Goal: Task Accomplishment & Management: Manage account settings

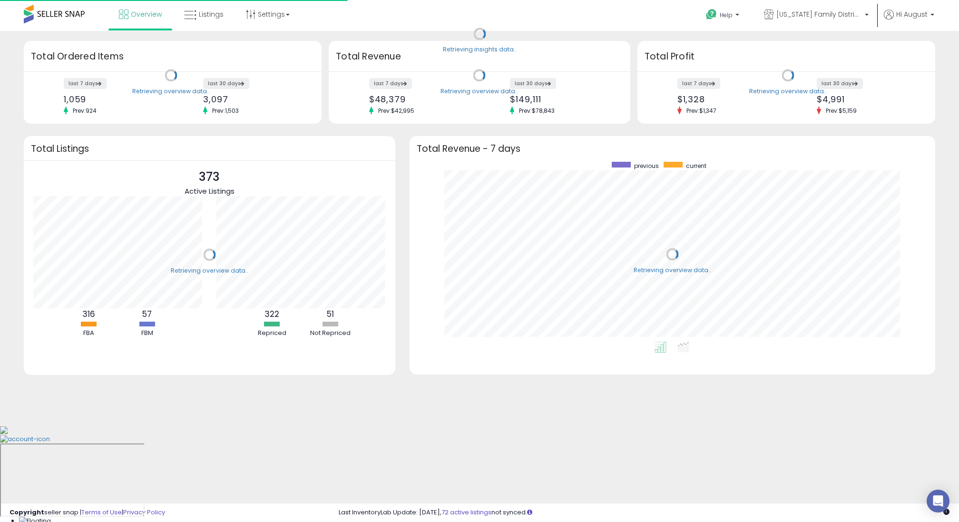
scroll to position [95, 183]
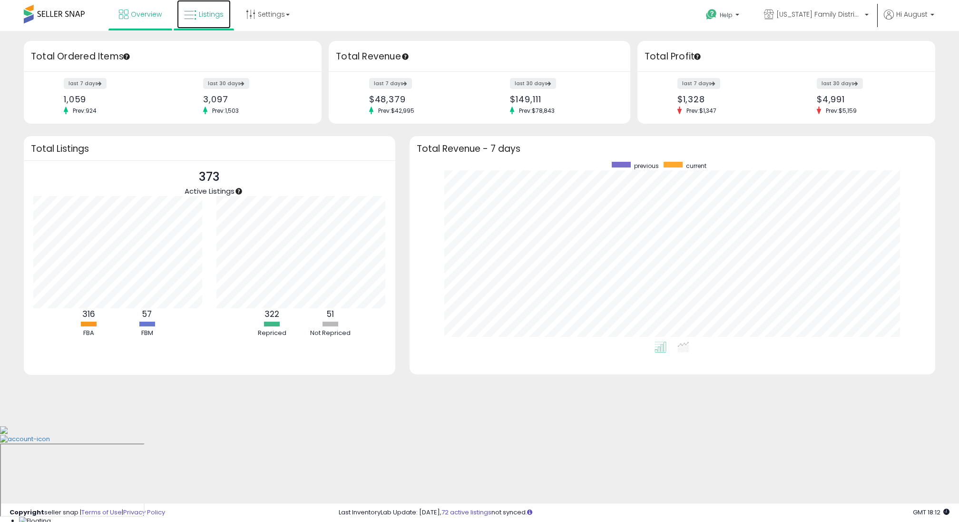
click at [222, 6] on link "Listings" at bounding box center [204, 14] width 54 height 29
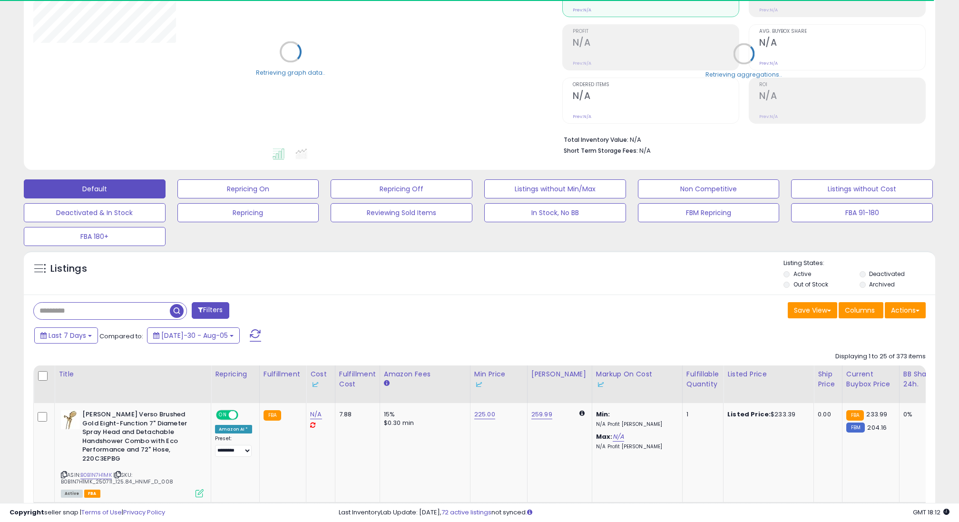
scroll to position [161, 0]
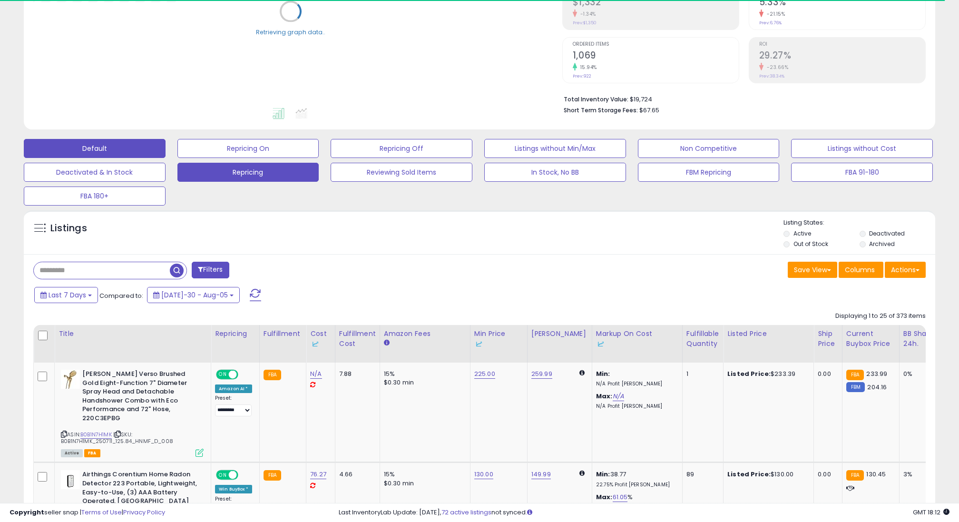
click at [241, 158] on button "Repricing" at bounding box center [248, 148] width 142 height 19
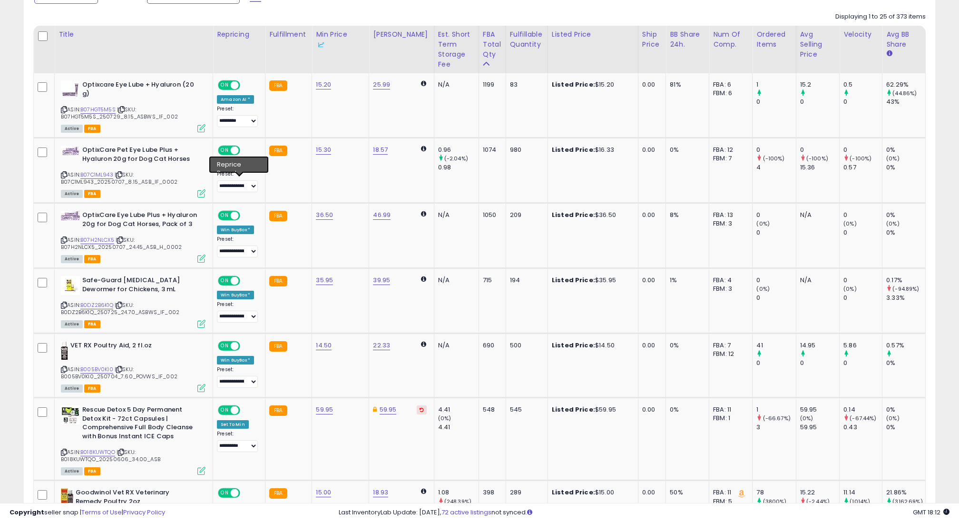
scroll to position [195, 529]
click at [95, 239] on link "B07H2NLCX5" at bounding box center [97, 240] width 34 height 8
click at [325, 209] on td "36.50" at bounding box center [340, 235] width 57 height 65
click at [325, 89] on link "36.50" at bounding box center [323, 85] width 15 height 10
drag, startPoint x: 275, startPoint y: 184, endPoint x: 335, endPoint y: 184, distance: 59.9
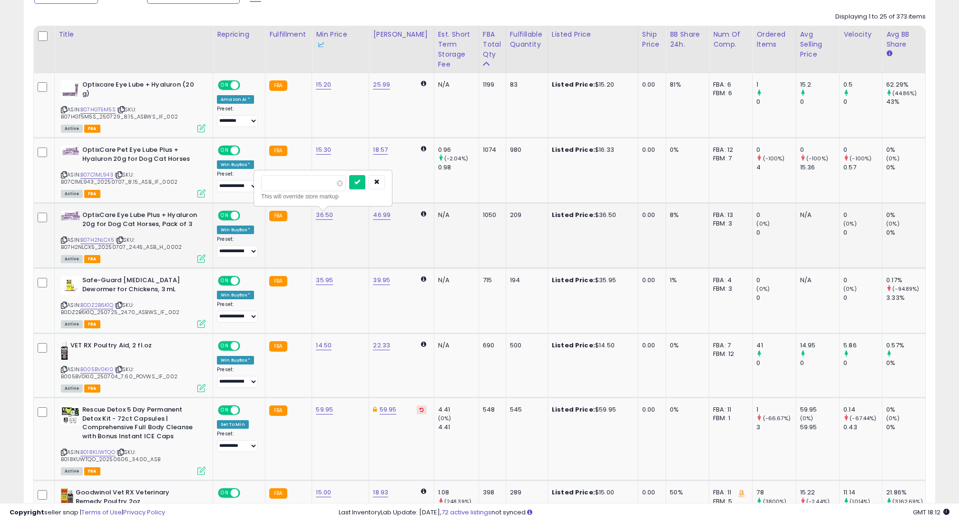
click at [335, 184] on input "*****" at bounding box center [303, 183] width 85 height 16
type input "**"
click button "submit" at bounding box center [357, 182] width 16 height 14
click at [237, 249] on select "**********" at bounding box center [237, 251] width 41 height 12
click at [101, 236] on link "B07H2NLCX5" at bounding box center [97, 240] width 34 height 8
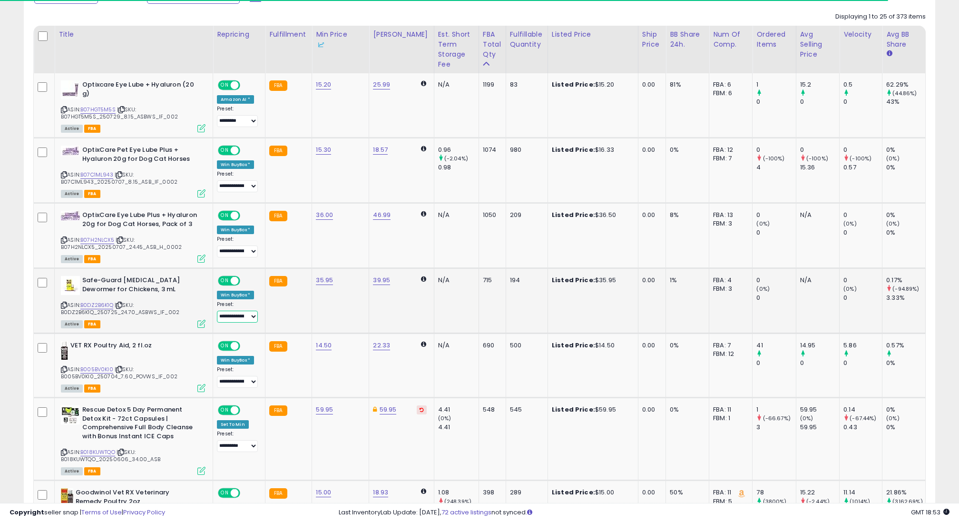
click at [247, 311] on select "**********" at bounding box center [237, 317] width 41 height 12
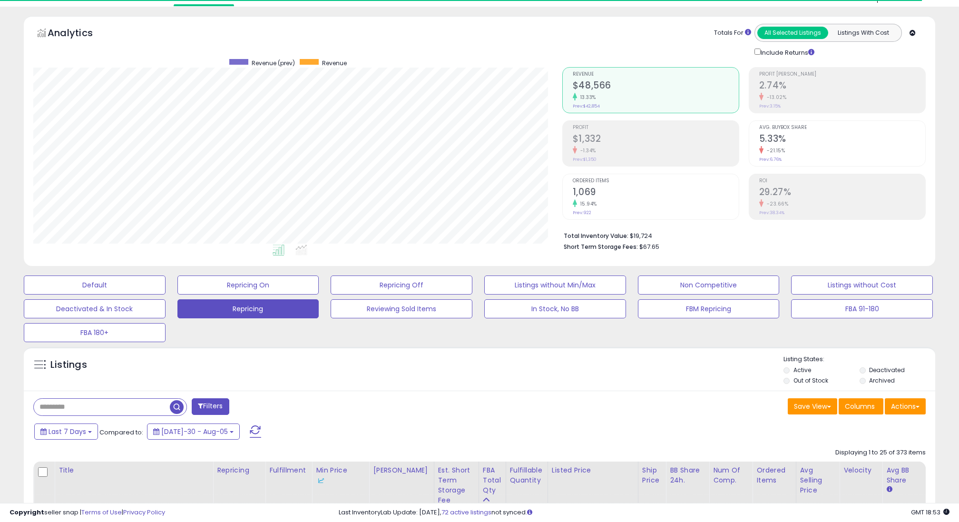
scroll to position [0, 0]
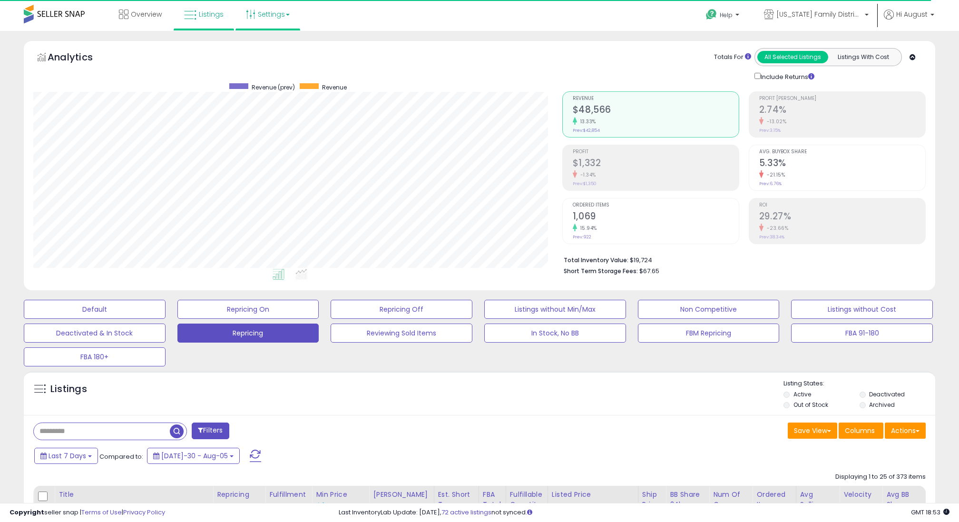
click at [249, 7] on link "Settings" at bounding box center [268, 14] width 58 height 29
click at [252, 48] on link "Store settings" at bounding box center [269, 48] width 43 height 9
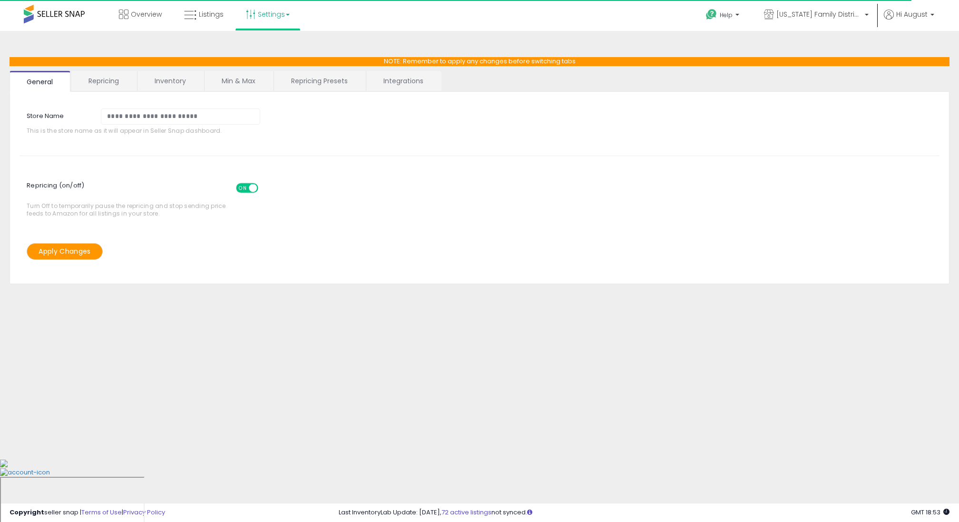
click at [122, 78] on link "Repricing" at bounding box center [103, 81] width 65 height 20
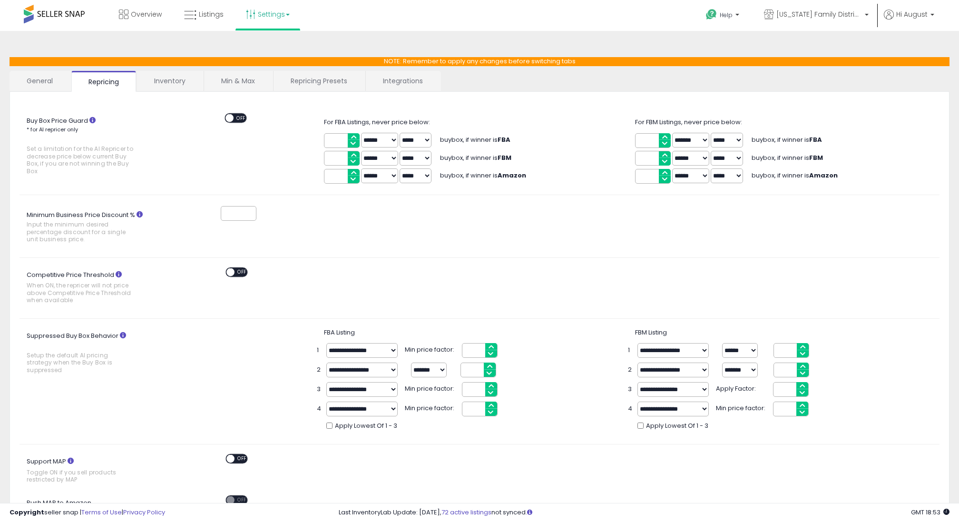
click at [318, 78] on link "Repricing Presets" at bounding box center [319, 81] width 91 height 20
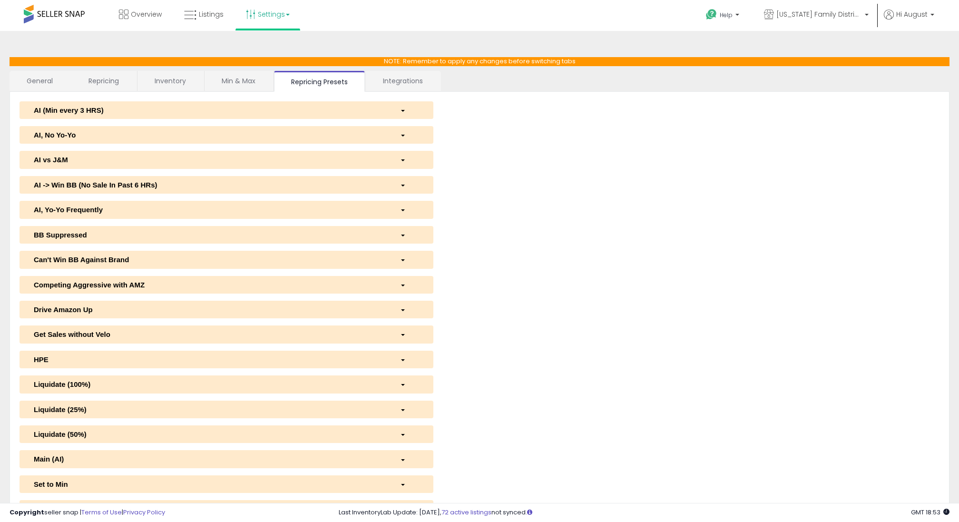
click at [156, 79] on link "Inventory" at bounding box center [170, 81] width 66 height 20
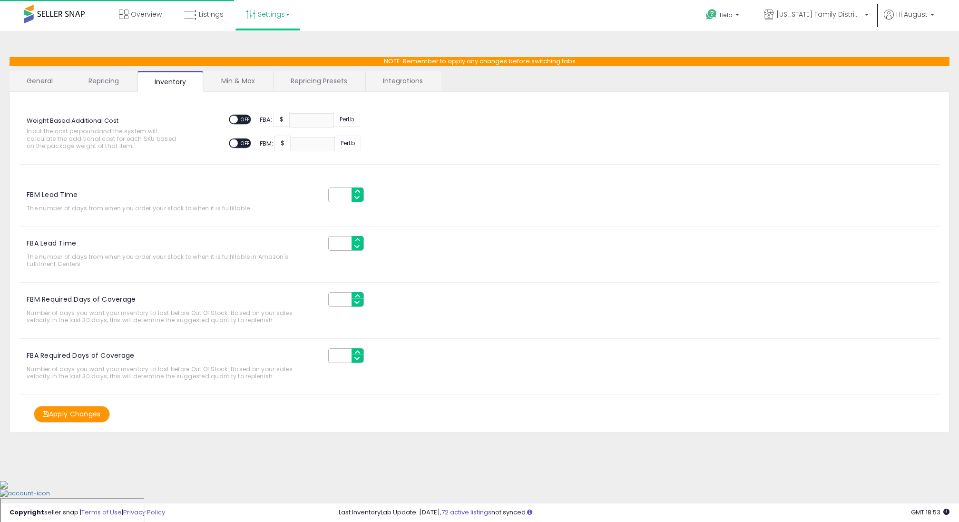
click at [117, 79] on link "Repricing" at bounding box center [103, 81] width 65 height 20
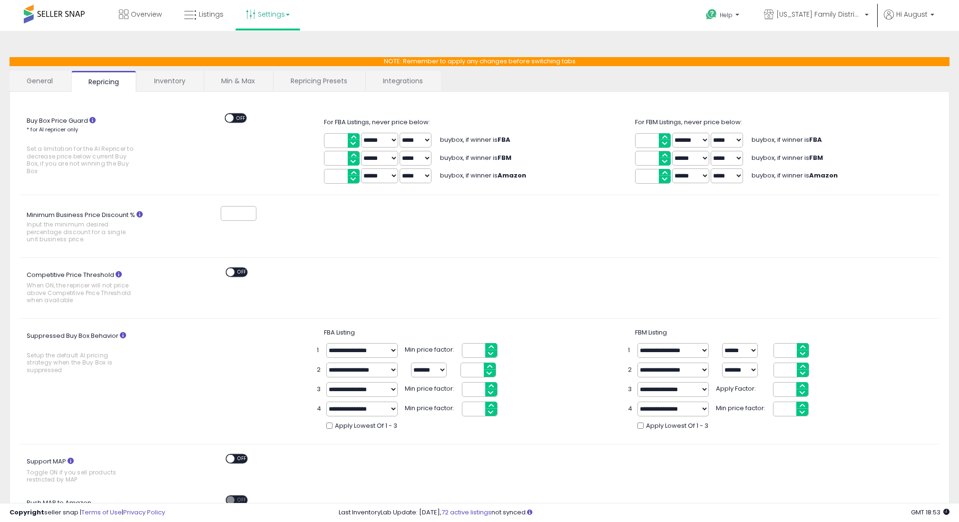
click at [332, 84] on link "Repricing Presets" at bounding box center [319, 81] width 91 height 20
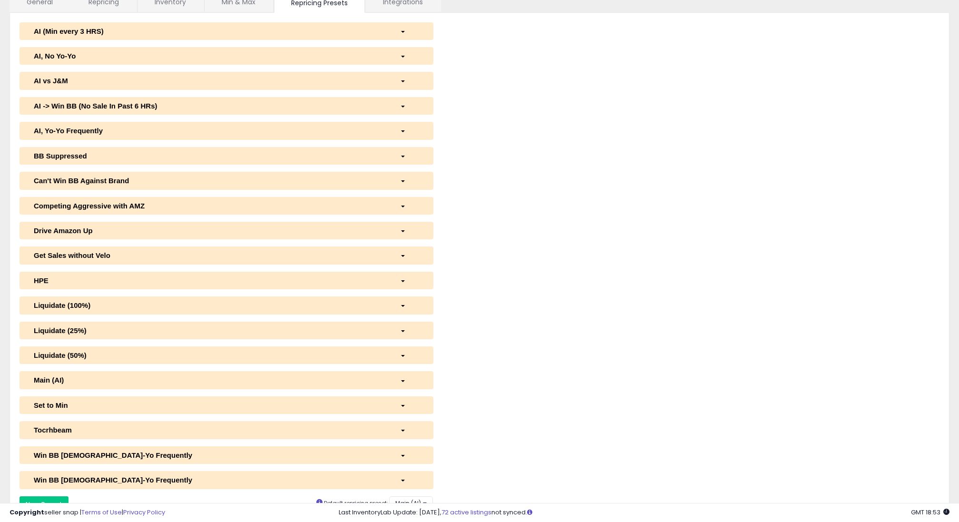
scroll to position [126, 0]
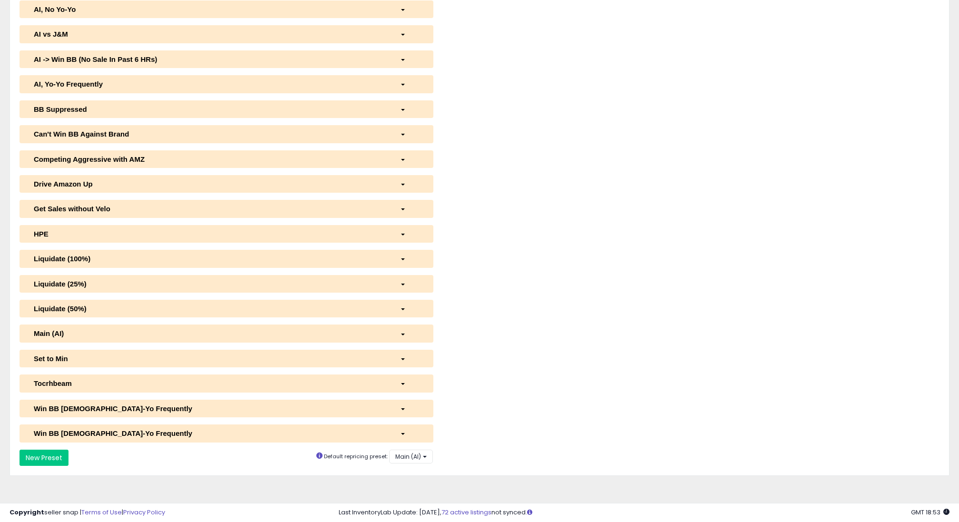
click at [139, 259] on div "Liquidate (100%)" at bounding box center [210, 259] width 366 height 10
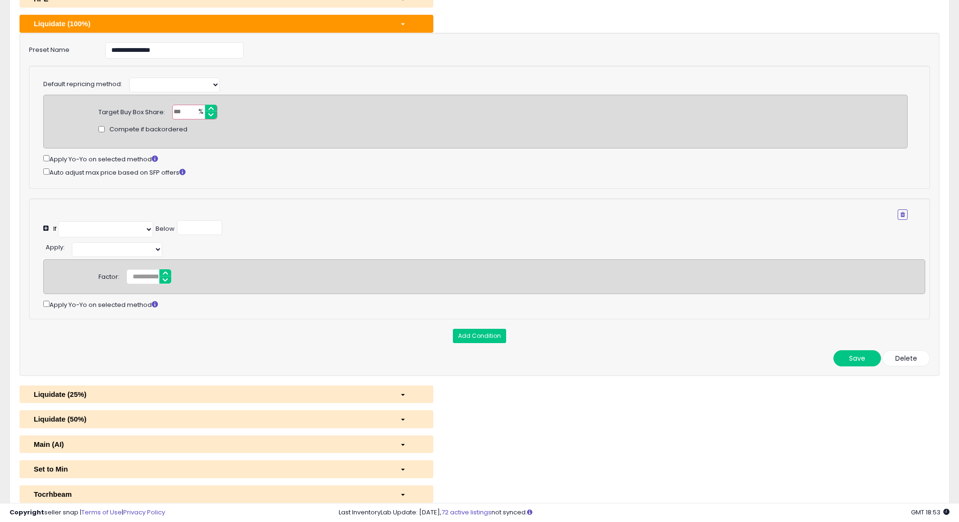
scroll to position [361, 0]
click at [90, 76] on div "Default repricing method:" at bounding box center [475, 83] width 864 height 17
click at [142, 81] on select at bounding box center [174, 84] width 90 height 15
click at [167, 86] on select at bounding box center [174, 84] width 90 height 15
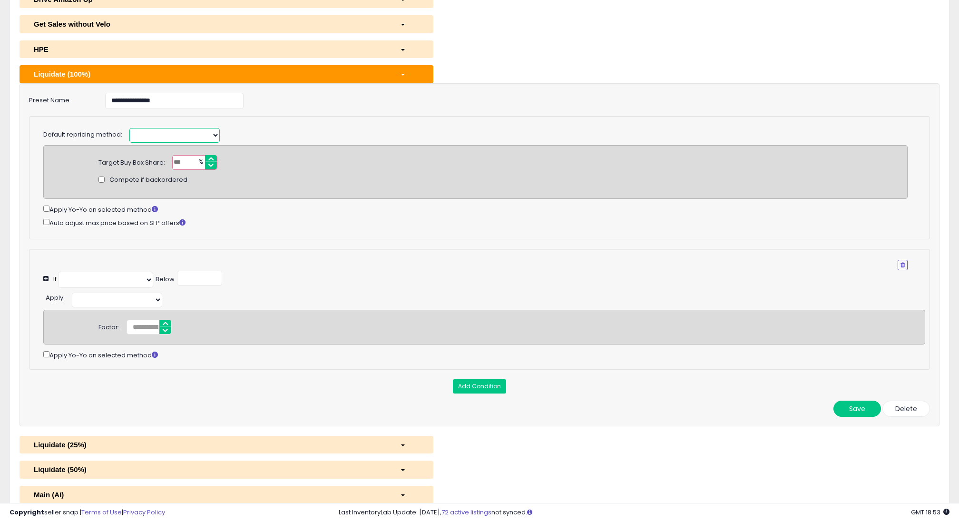
scroll to position [307, 0]
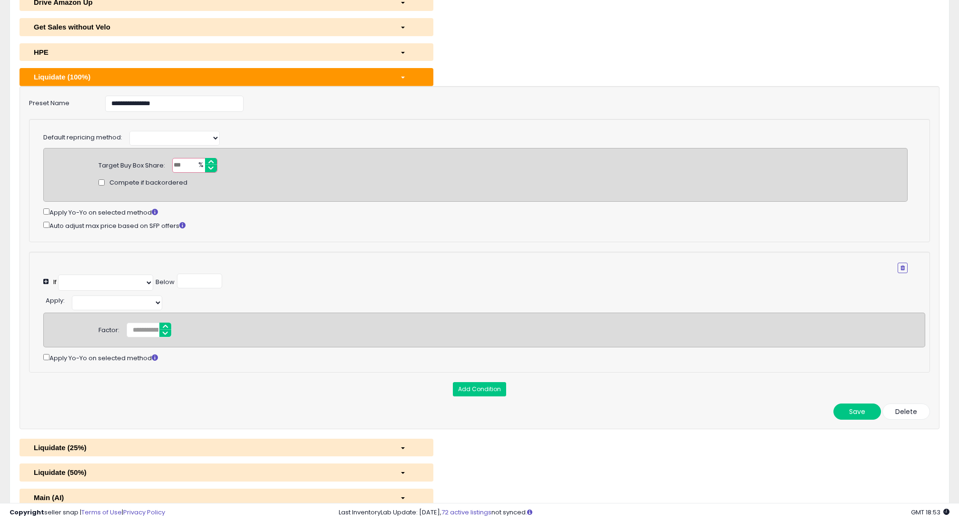
click at [75, 442] on div "Liquidate (25%)" at bounding box center [210, 447] width 366 height 10
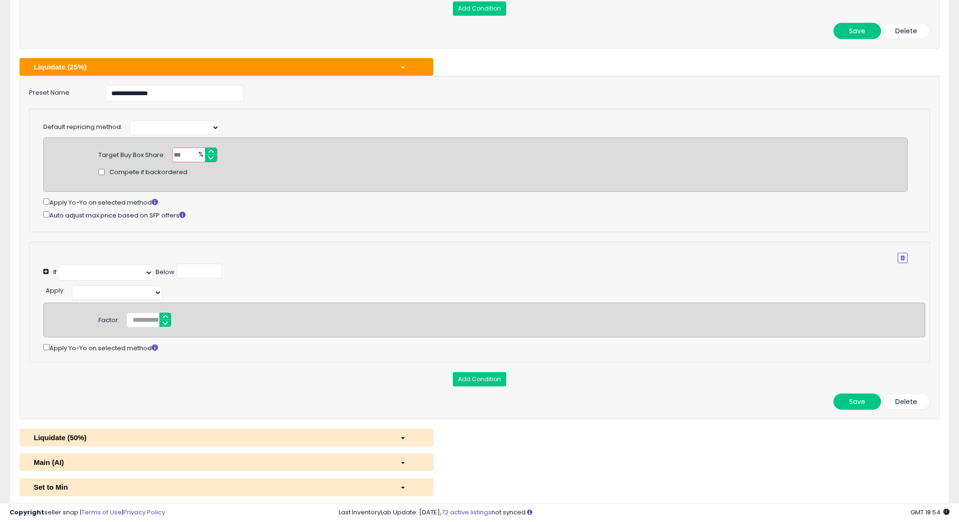
scroll to position [694, 0]
